Goal: Information Seeking & Learning: Learn about a topic

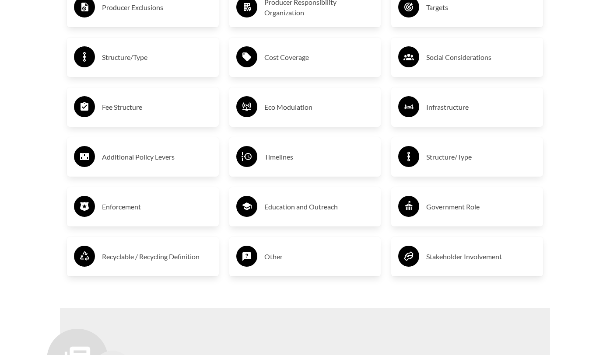
scroll to position [1520, 0]
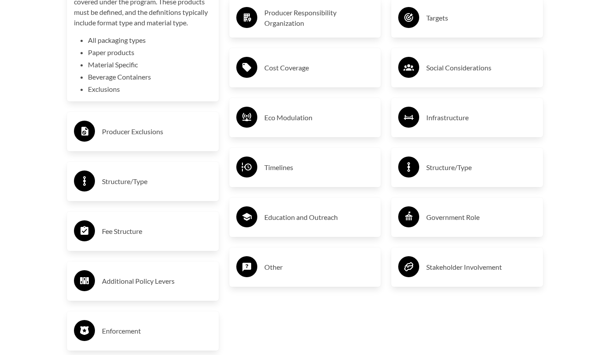
click at [88, 95] on li "Exclusions" at bounding box center [150, 89] width 124 height 11
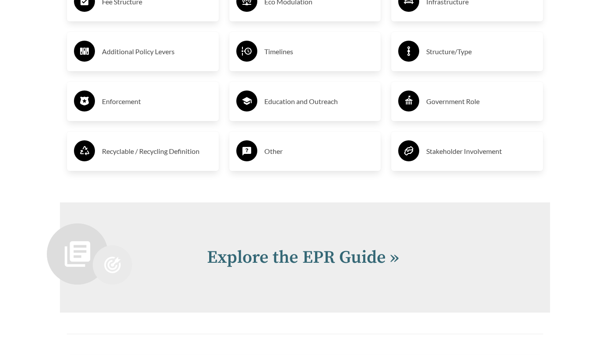
scroll to position [1637, 0]
click at [102, 108] on h3 "Enforcement" at bounding box center [157, 101] width 110 height 14
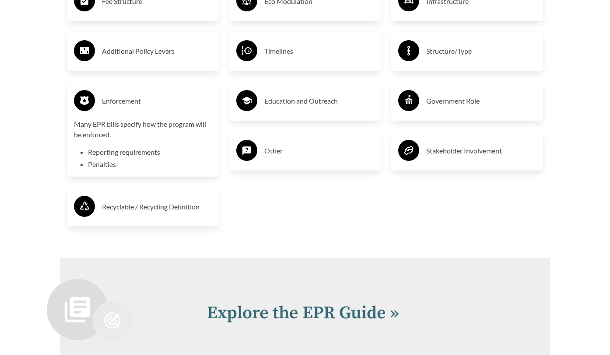
click at [102, 108] on h3 "Enforcement" at bounding box center [157, 101] width 110 height 14
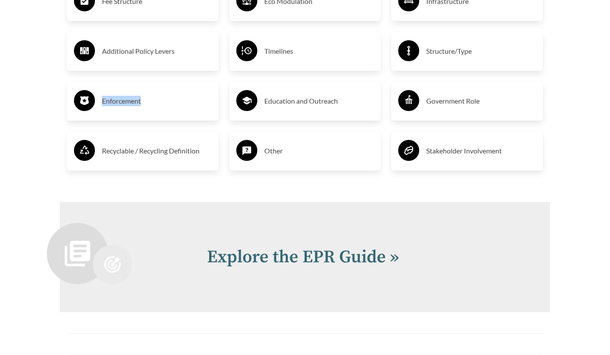
click at [102, 108] on h3 "Enforcement" at bounding box center [157, 101] width 110 height 14
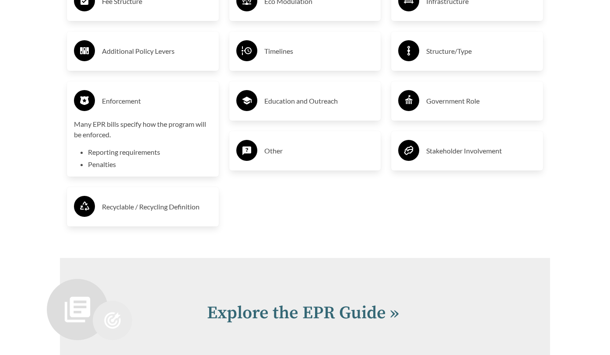
click at [152, 170] on div "Many EPR bills specify how the program will be enforced. Reporting requirements…" at bounding box center [143, 144] width 138 height 51
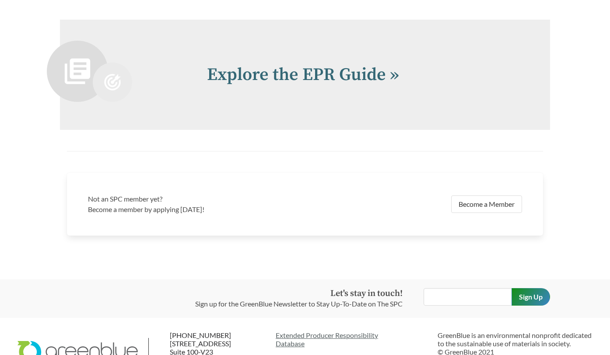
scroll to position [1825, 0]
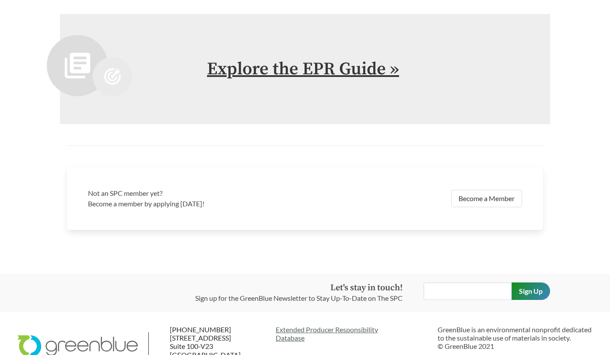
click at [278, 80] on link "Explore the EPR Guide »" at bounding box center [303, 69] width 192 height 22
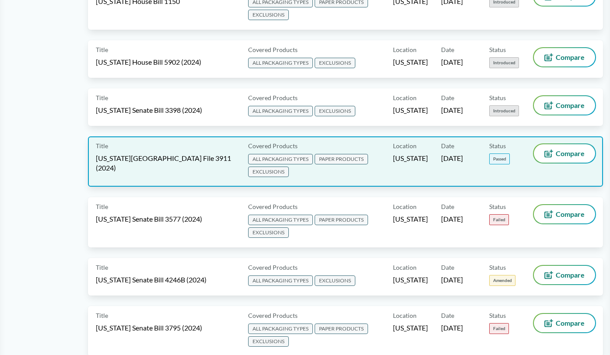
scroll to position [1355, 0]
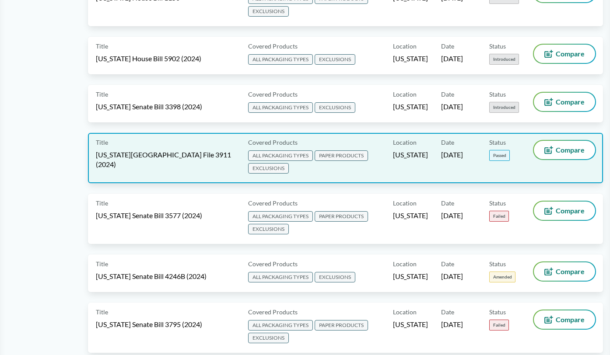
click at [276, 164] on span "EXCLUSIONS" at bounding box center [268, 168] width 41 height 11
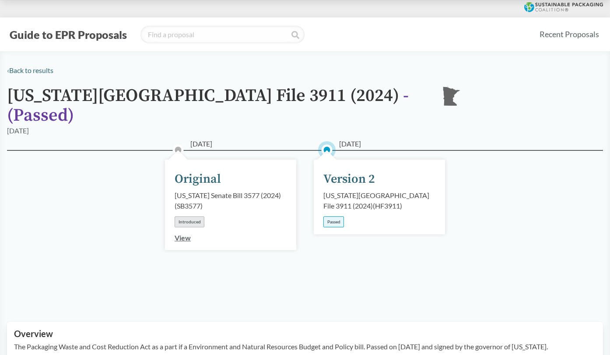
click at [341, 217] on div "Passed" at bounding box center [334, 222] width 21 height 11
click at [345, 171] on div "Version 2" at bounding box center [350, 179] width 52 height 18
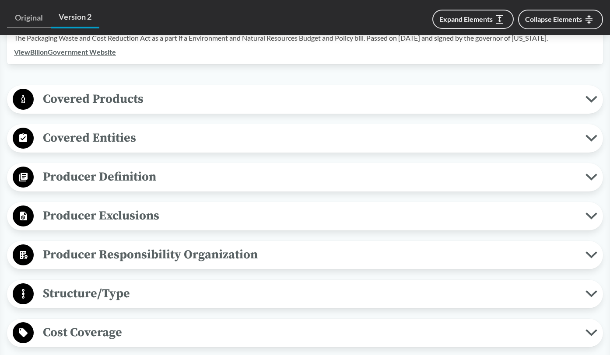
scroll to position [313, 0]
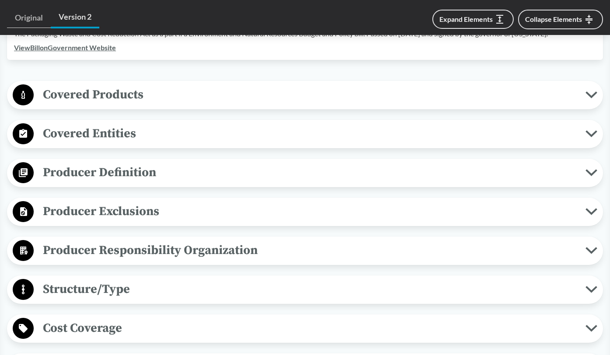
click at [367, 90] on span "Covered Products" at bounding box center [310, 95] width 552 height 20
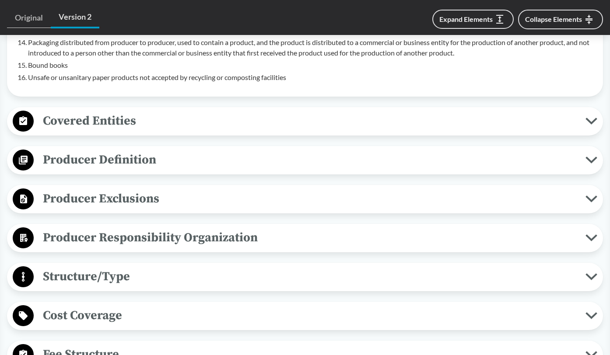
scroll to position [718, 0]
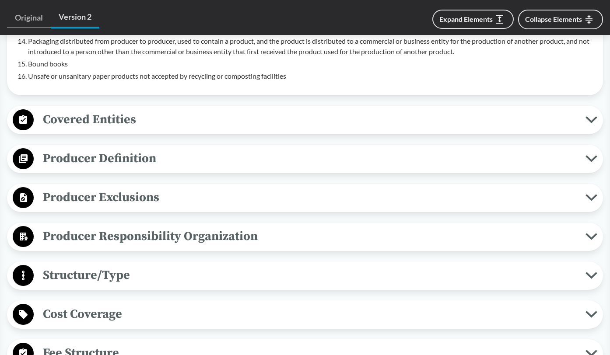
click at [354, 191] on span "Producer Exclusions" at bounding box center [310, 198] width 552 height 20
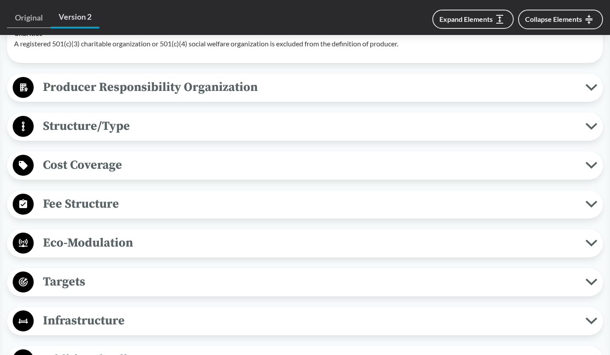
scroll to position [1008, 0]
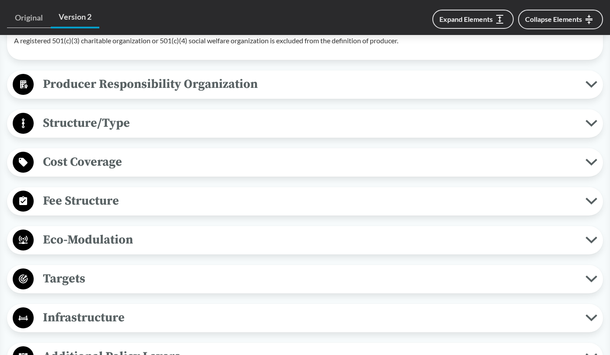
click at [354, 191] on span "Fee Structure" at bounding box center [310, 201] width 552 height 20
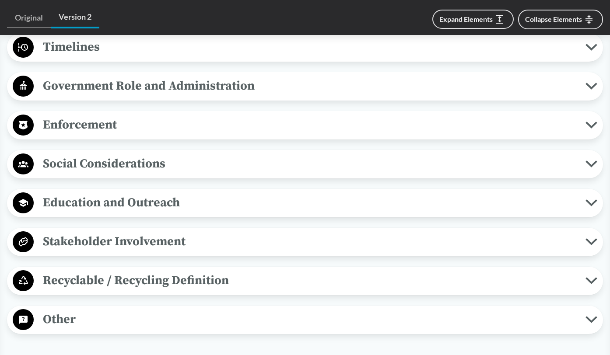
scroll to position [1442, 0]
click at [358, 157] on span "Social Considerations" at bounding box center [310, 164] width 552 height 20
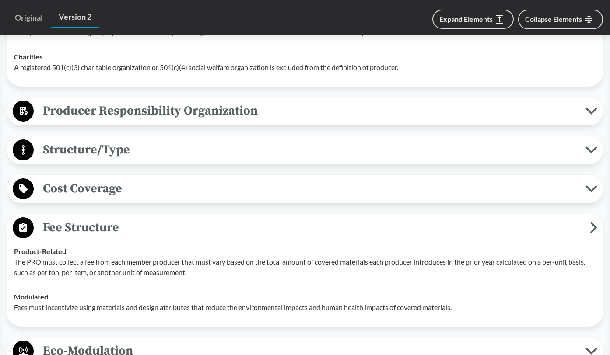
scroll to position [975, 0]
